Goal: Find specific page/section: Find specific page/section

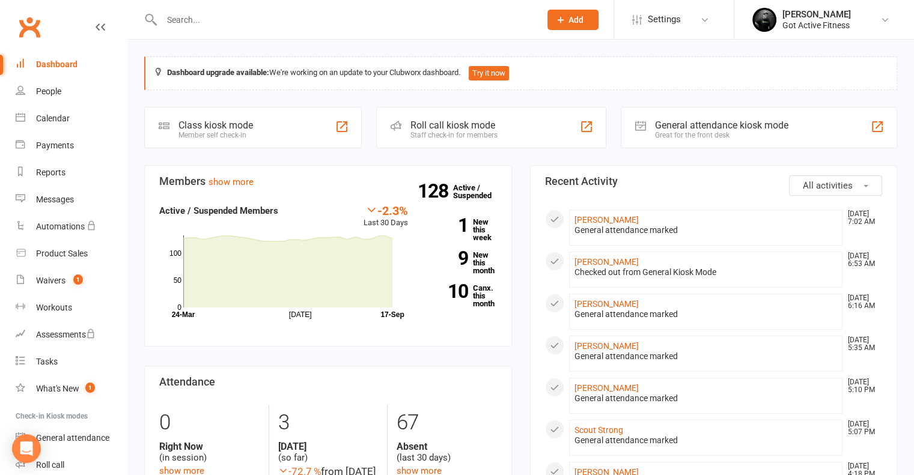
click at [290, 25] on input "text" at bounding box center [345, 19] width 374 height 17
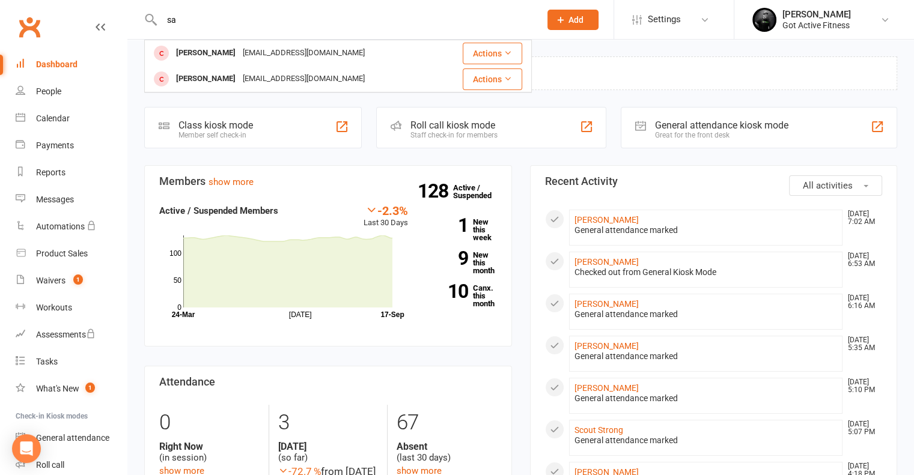
type input "s"
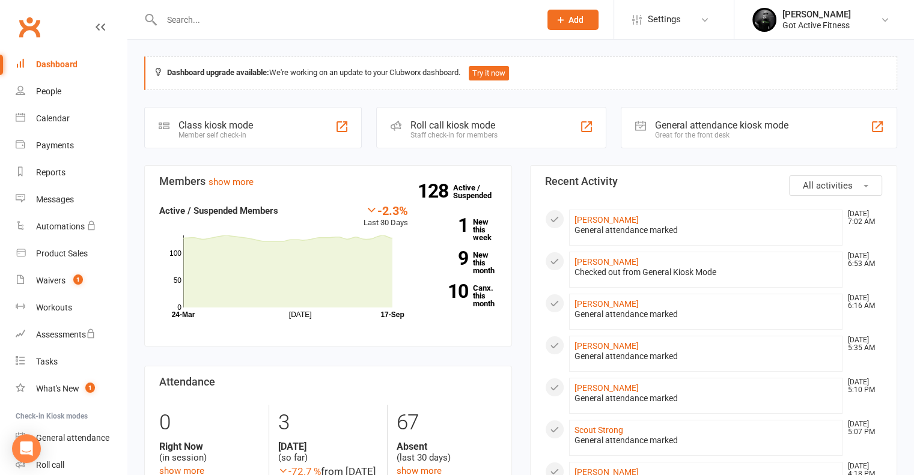
click at [275, 25] on input "text" at bounding box center [345, 19] width 374 height 17
click at [192, 16] on input "text" at bounding box center [345, 19] width 374 height 17
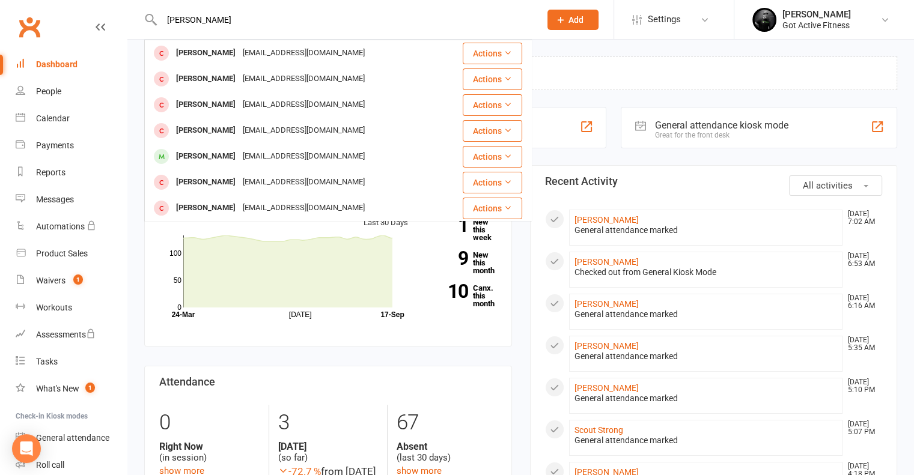
click at [226, 26] on input "[PERSON_NAME]" at bounding box center [345, 19] width 374 height 17
click at [226, 25] on input "[PERSON_NAME]" at bounding box center [345, 19] width 374 height 17
drag, startPoint x: 226, startPoint y: 24, endPoint x: 157, endPoint y: 14, distance: 69.3
click at [157, 14] on div "[PERSON_NAME] [PERSON_NAME] [EMAIL_ADDRESS][DOMAIN_NAME] Actions [PERSON_NAME] …" at bounding box center [338, 19] width 388 height 39
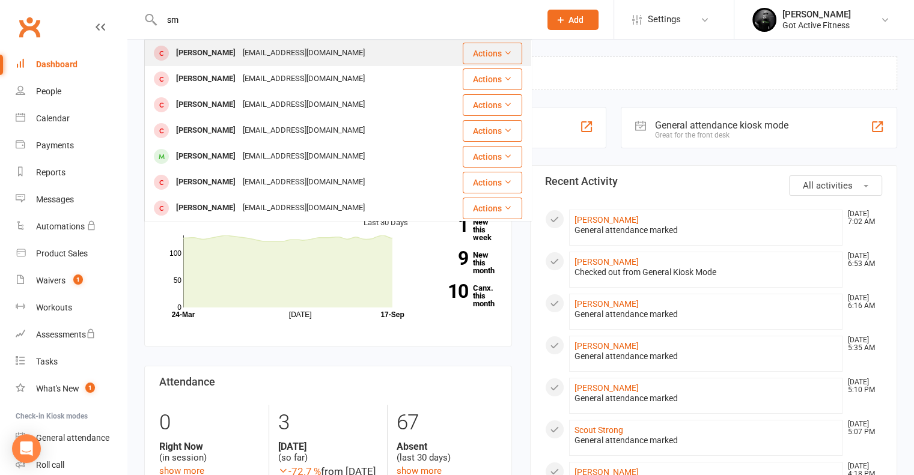
type input "s"
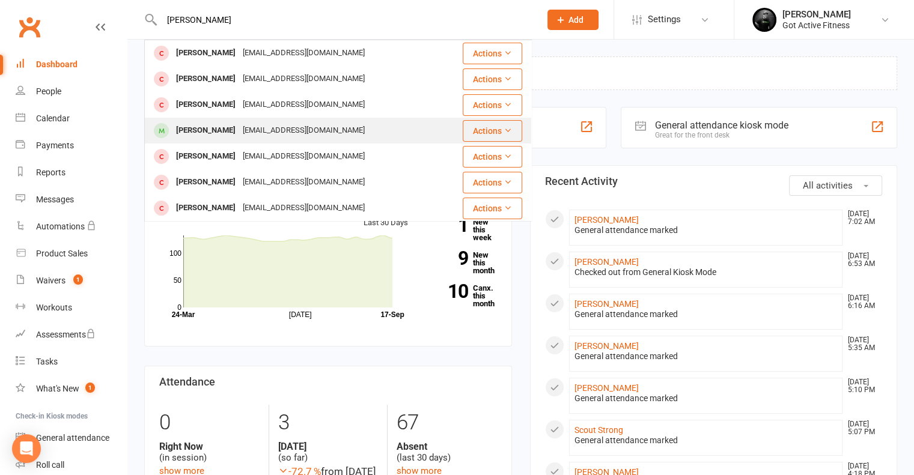
type input "[PERSON_NAME]"
click at [198, 130] on div "[PERSON_NAME]" at bounding box center [205, 130] width 67 height 17
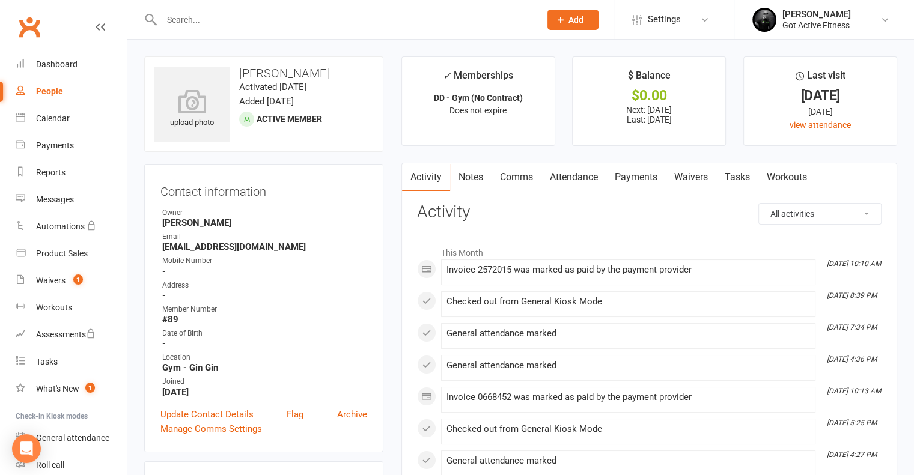
click at [340, 28] on div at bounding box center [338, 19] width 388 height 39
click at [222, 20] on input "text" at bounding box center [345, 19] width 374 height 17
click at [204, 24] on input "text" at bounding box center [345, 19] width 374 height 17
click at [257, 21] on input "text" at bounding box center [345, 19] width 374 height 17
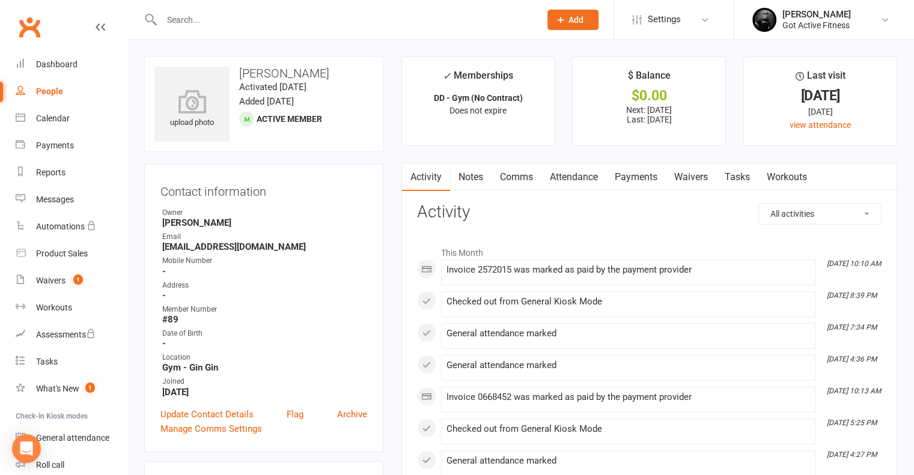
click at [257, 21] on input "text" at bounding box center [345, 19] width 374 height 17
click at [579, 312] on li "[DATE] 8:39 PM Checked out from General Kiosk Mode" at bounding box center [628, 304] width 374 height 26
click at [182, 21] on input "text" at bounding box center [345, 19] width 374 height 17
click at [338, 23] on input "text" at bounding box center [345, 19] width 374 height 17
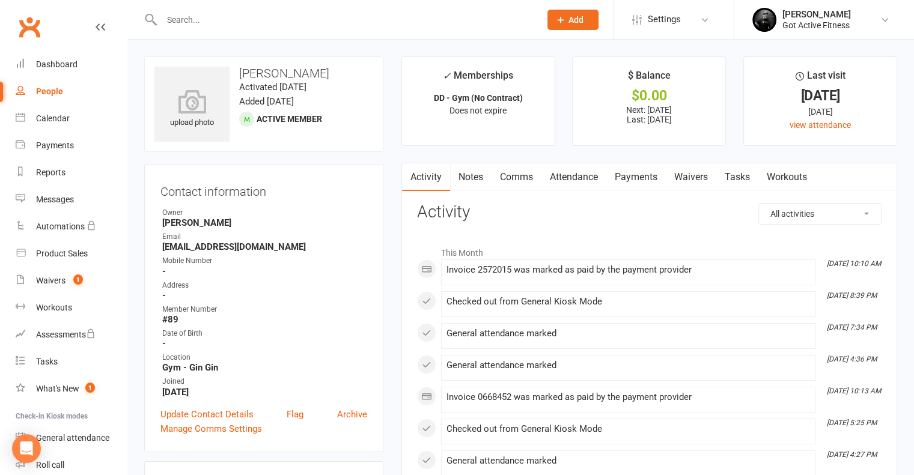
click at [231, 24] on input "text" at bounding box center [345, 19] width 374 height 17
type input "c"
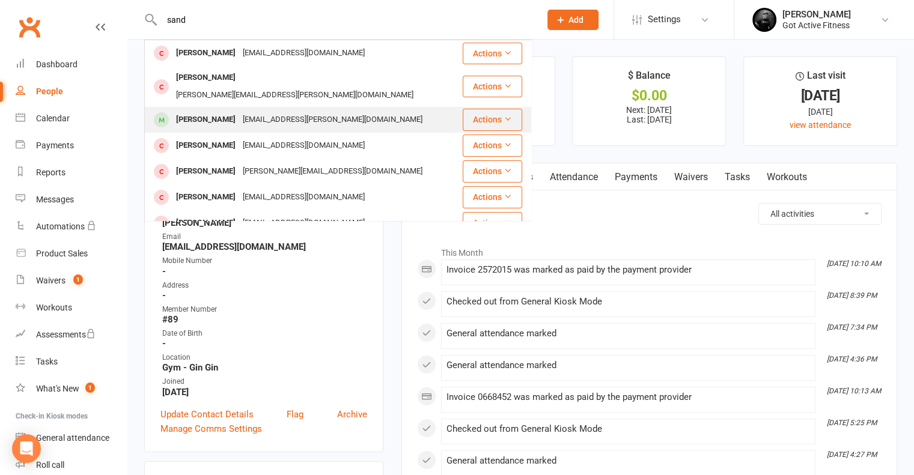
type input "sand"
click at [239, 111] on div "[EMAIL_ADDRESS][PERSON_NAME][DOMAIN_NAME]" at bounding box center [332, 119] width 187 height 17
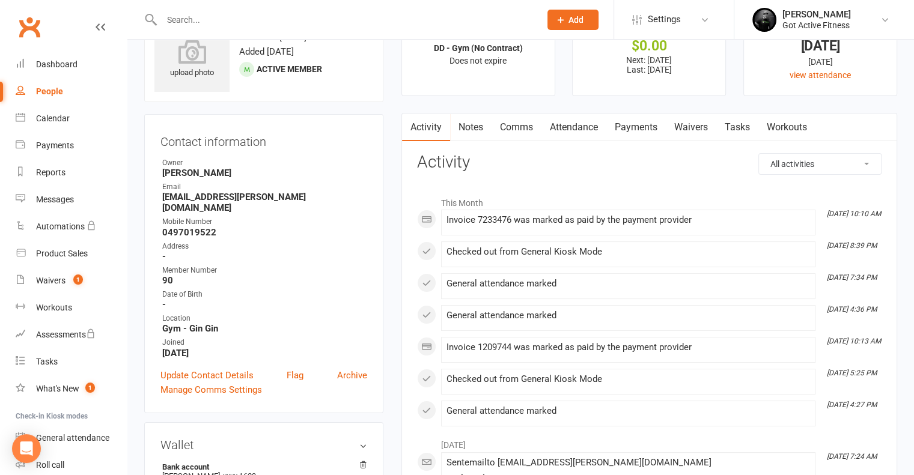
scroll to position [60, 0]
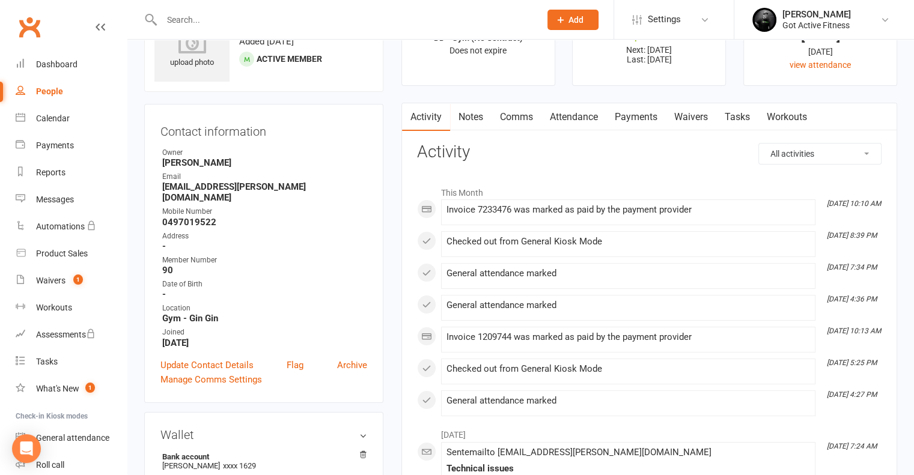
click at [571, 182] on li "This Month" at bounding box center [649, 189] width 464 height 19
click at [50, 67] on div "Dashboard" at bounding box center [56, 64] width 41 height 10
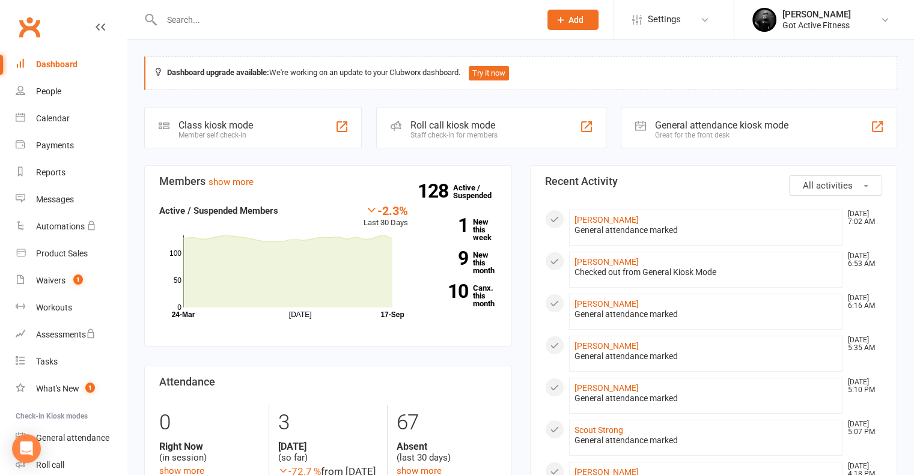
click at [365, 28] on div at bounding box center [338, 19] width 388 height 39
click at [365, 23] on input "text" at bounding box center [345, 19] width 374 height 17
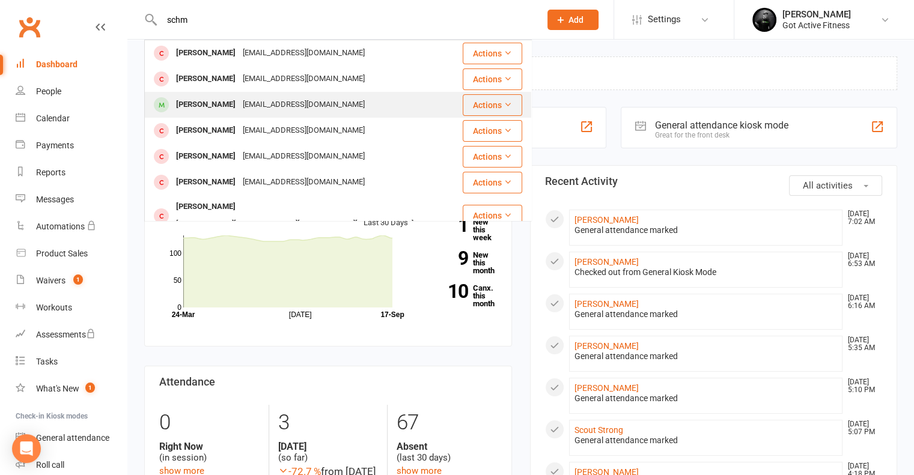
type input "schm"
click at [239, 102] on div "[EMAIL_ADDRESS][DOMAIN_NAME]" at bounding box center [303, 104] width 129 height 17
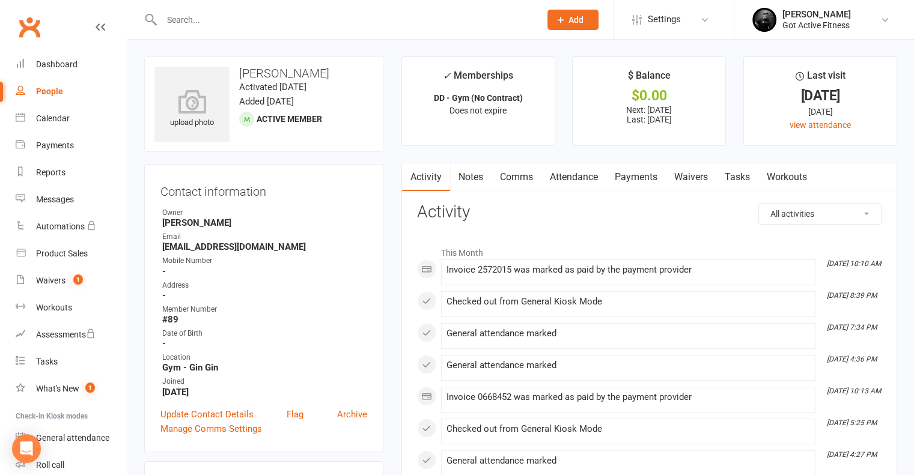
click at [627, 183] on link "Payments" at bounding box center [635, 177] width 59 height 28
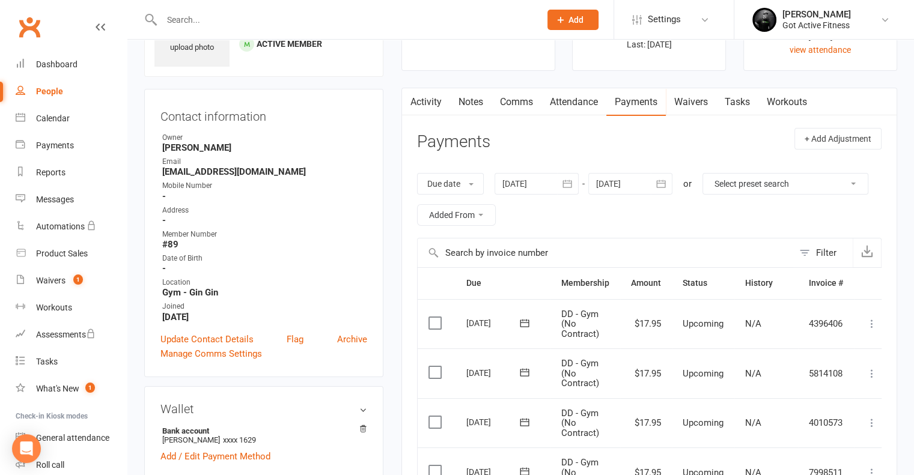
scroll to position [60, 0]
